Goal: Communication & Community: Answer question/provide support

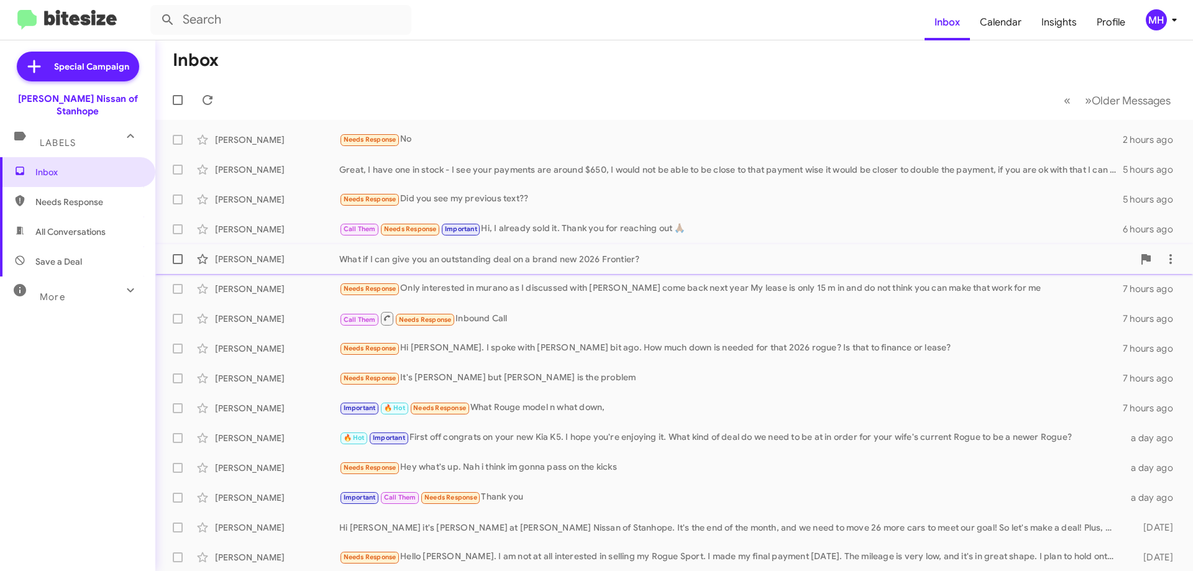
click at [451, 260] on div "What if I can give you an outstanding deal on a brand new 2026 Frontier?" at bounding box center [736, 259] width 794 height 12
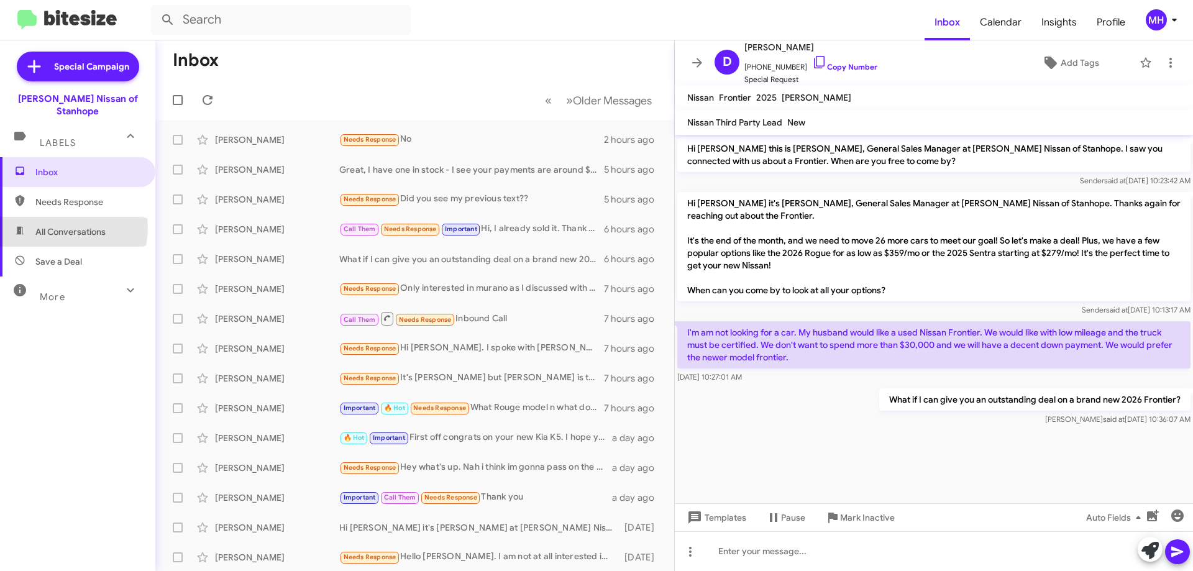
click at [65, 226] on span "All Conversations" at bounding box center [70, 232] width 70 height 12
type input "in:all-conversations"
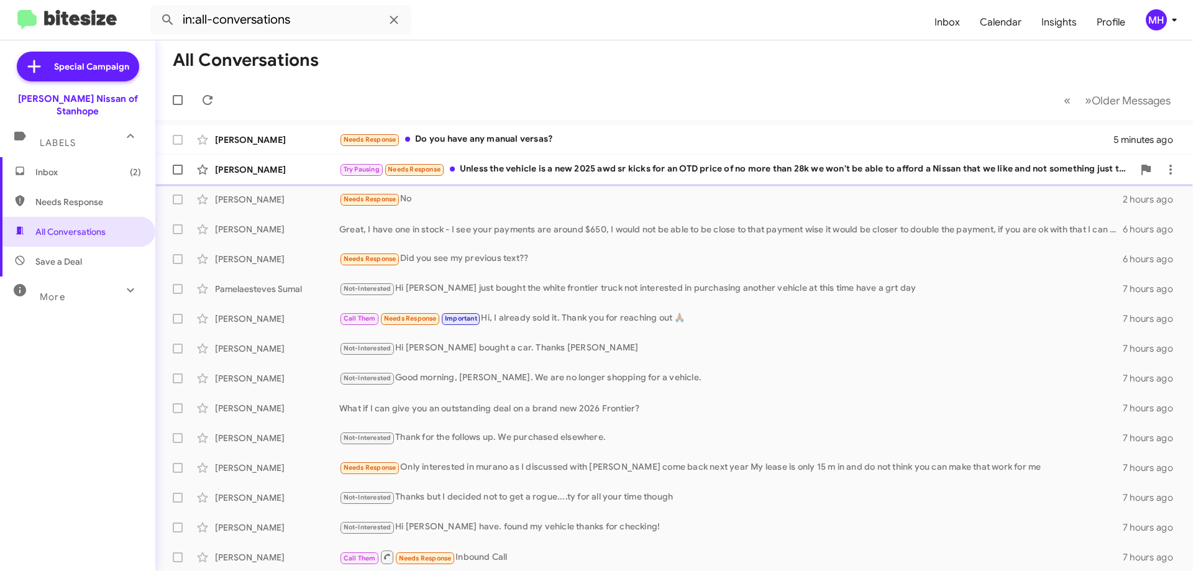
click at [542, 165] on div "Try Pausing Needs Response Unless the vehicle is a new 2025 awd sr kicks for an…" at bounding box center [736, 169] width 794 height 14
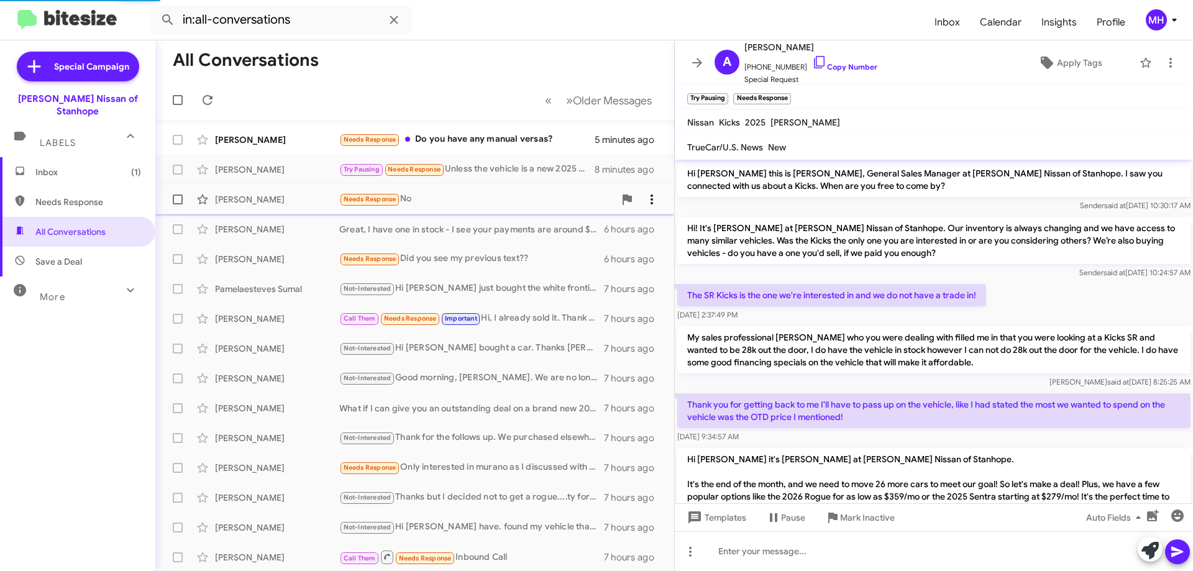
scroll to position [135, 0]
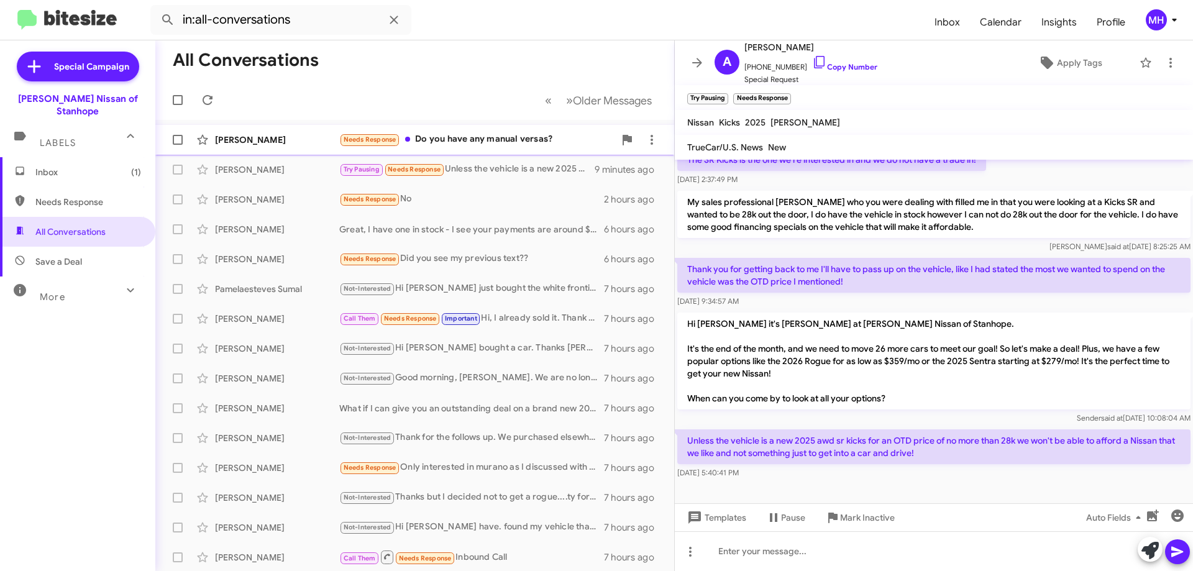
click at [452, 136] on div "Needs Response Do you have any manual versas?" at bounding box center [476, 139] width 275 height 14
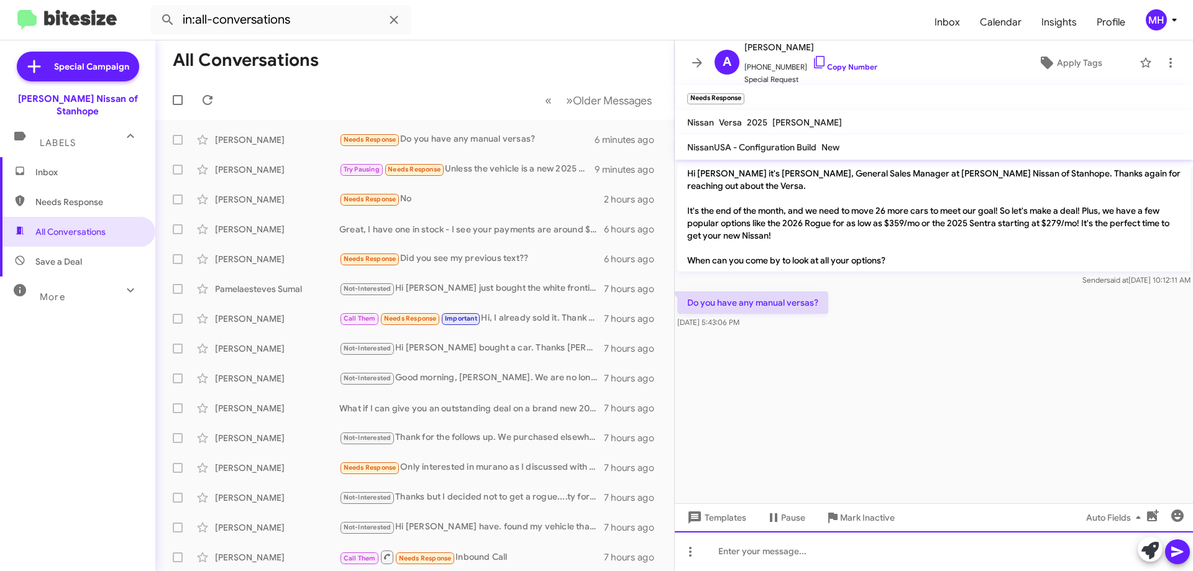
click at [740, 550] on div at bounding box center [934, 551] width 518 height 40
click at [997, 549] on div "Manual Versa's are very very tough to get. I have a couple automatics n stock." at bounding box center [934, 551] width 518 height 40
click at [1046, 557] on div "Manual Versa's are very very tough to get. I have a couple automatics in stock." at bounding box center [934, 551] width 518 height 40
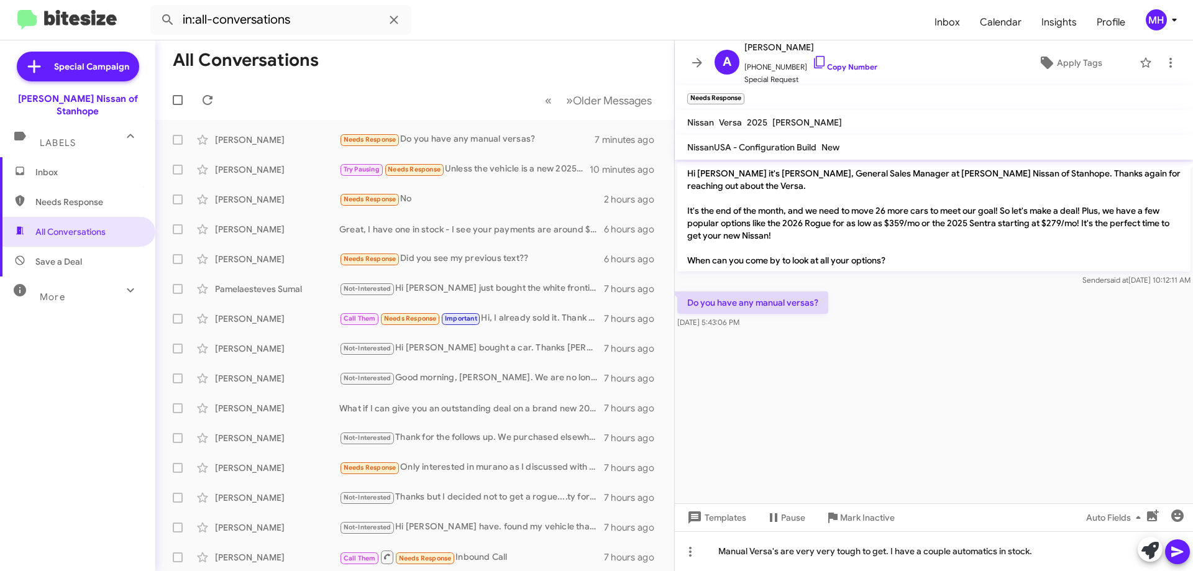
click at [1174, 553] on icon at bounding box center [1177, 552] width 12 height 11
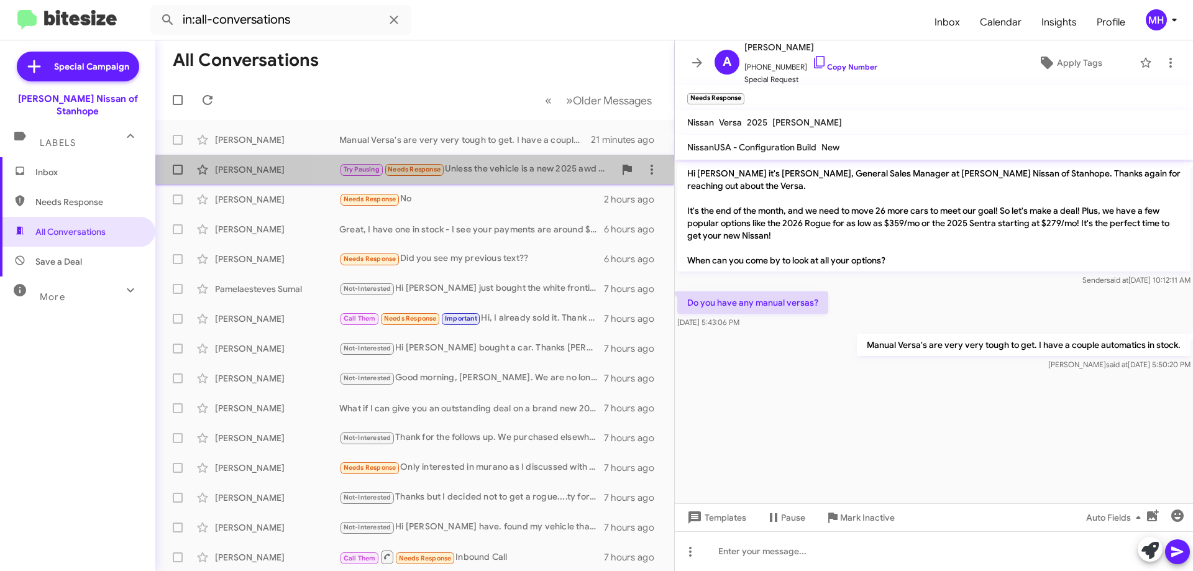
click at [495, 168] on div "Try Pausing Needs Response Unless the vehicle is a new 2025 awd sr kicks for an…" at bounding box center [476, 169] width 275 height 14
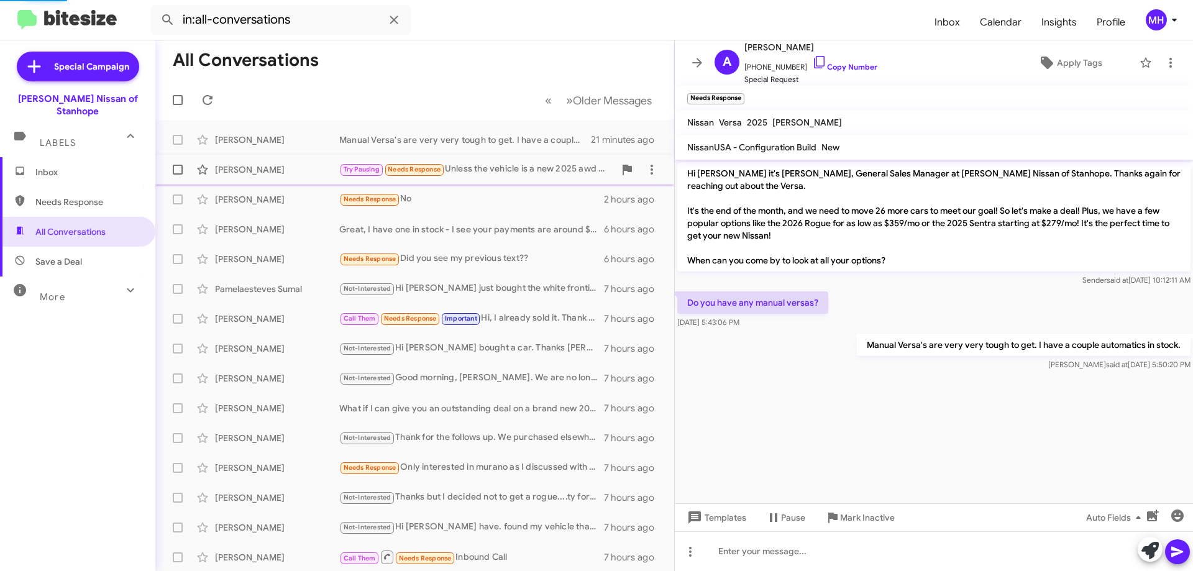
scroll to position [135, 0]
